Goal: Information Seeking & Learning: Learn about a topic

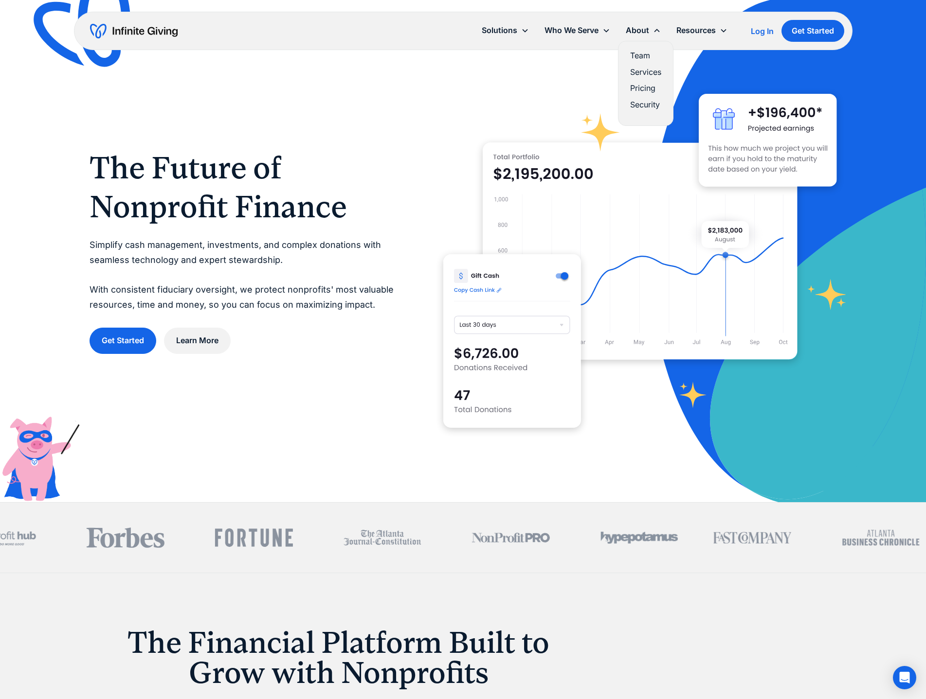
click at [644, 70] on link "Services" at bounding box center [645, 72] width 31 height 13
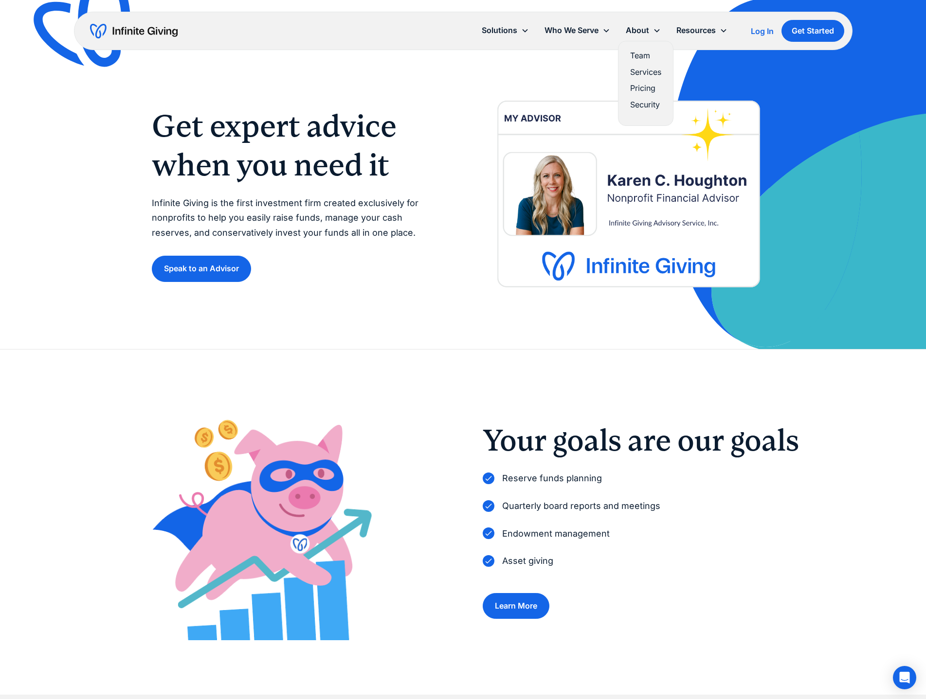
click at [644, 87] on link "Pricing" at bounding box center [645, 88] width 31 height 13
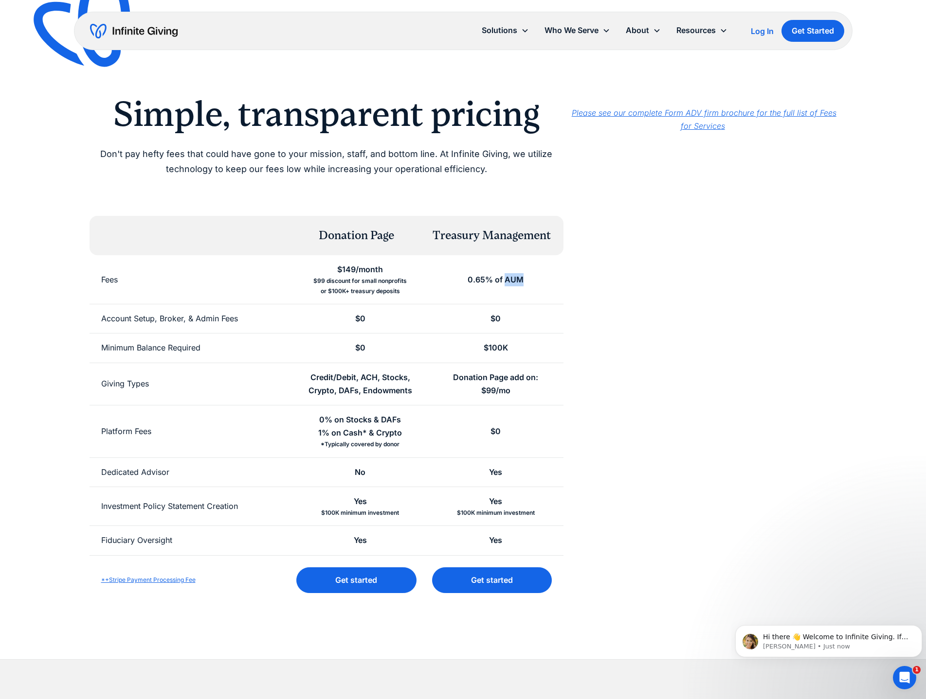
drag, startPoint x: 527, startPoint y: 282, endPoint x: 510, endPoint y: 282, distance: 17.5
click at [510, 282] on div "0.65% of AUM" at bounding box center [495, 279] width 135 height 49
click at [510, 282] on div "0.65% of AUM" at bounding box center [495, 279] width 56 height 13
drag, startPoint x: 539, startPoint y: 279, endPoint x: 472, endPoint y: 278, distance: 67.6
click at [472, 278] on div "0.65% of AUM" at bounding box center [495, 279] width 135 height 49
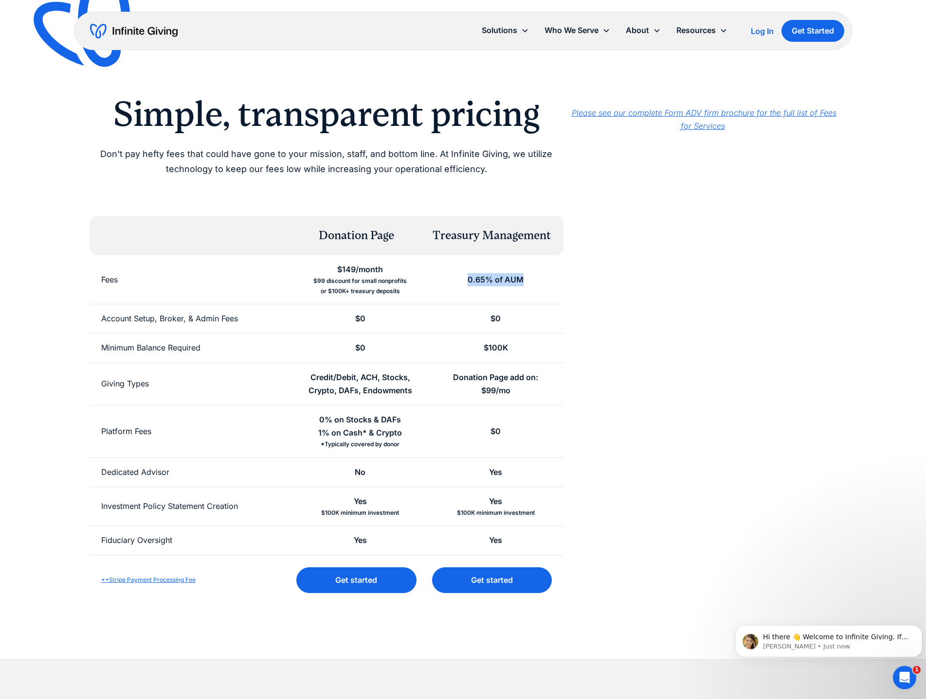
copy div "0.65% of AUM"
